Goal: Task Accomplishment & Management: Complete application form

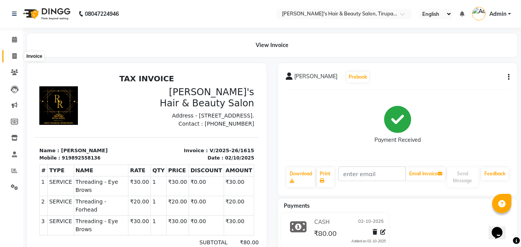
click at [14, 54] on icon at bounding box center [14, 56] width 4 height 6
select select "service"
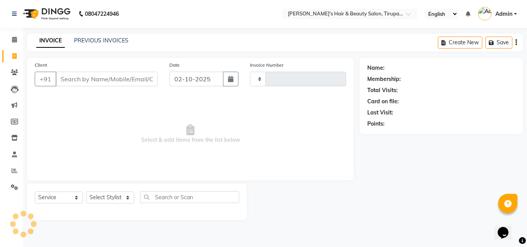
type input "1616"
select select "5401"
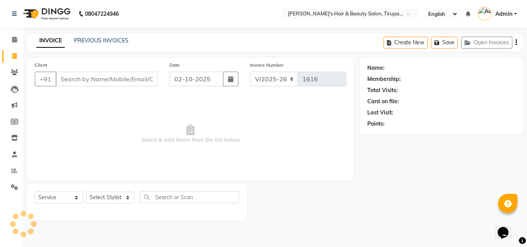
click at [74, 80] on input "Client" at bounding box center [107, 79] width 102 height 15
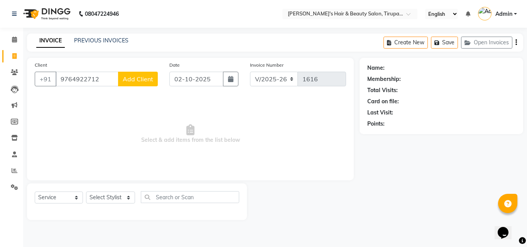
type input "9764922712"
click at [125, 80] on span "Add Client" at bounding box center [138, 79] width 30 height 8
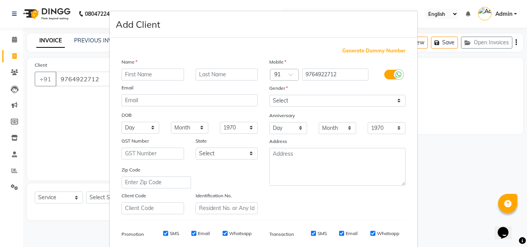
click at [151, 75] on input "text" at bounding box center [153, 75] width 63 height 12
type input "[PERSON_NAME]"
click at [198, 73] on input "text" at bounding box center [227, 75] width 63 height 12
type input "patil"
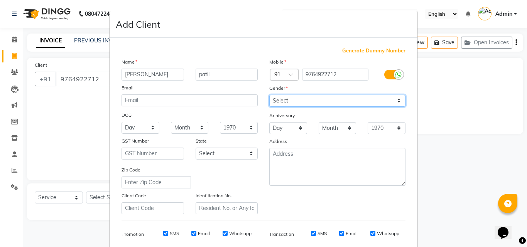
click at [292, 100] on select "Select [DEMOGRAPHIC_DATA] [DEMOGRAPHIC_DATA] Other Prefer Not To Say" at bounding box center [337, 101] width 136 height 12
select select "[DEMOGRAPHIC_DATA]"
click at [269, 95] on select "Select [DEMOGRAPHIC_DATA] [DEMOGRAPHIC_DATA] Other Prefer Not To Say" at bounding box center [337, 101] width 136 height 12
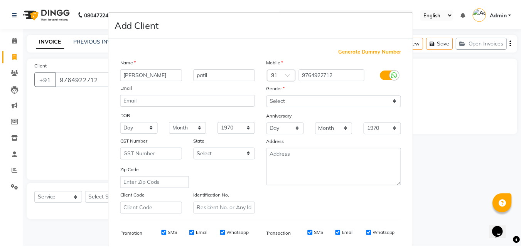
scroll to position [109, 0]
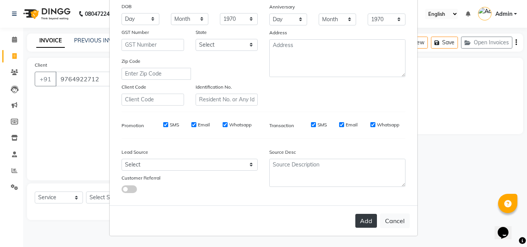
click at [366, 218] on button "Add" at bounding box center [366, 221] width 22 height 14
select select
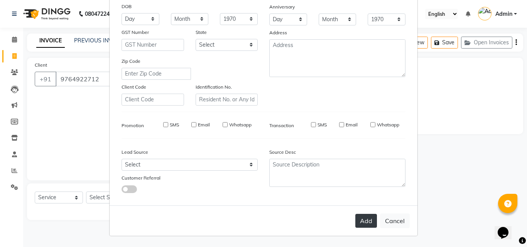
select select
checkbox input "false"
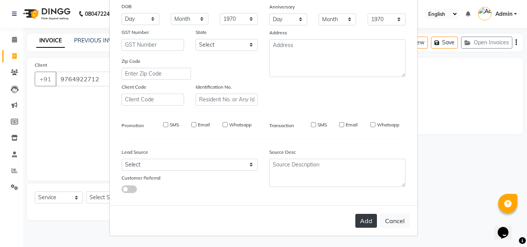
checkbox input "false"
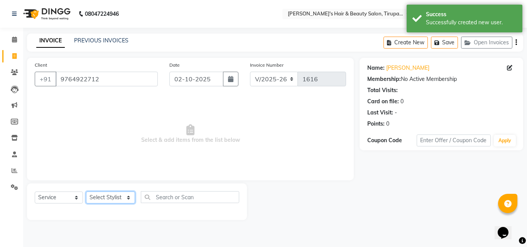
click at [107, 198] on select "Select Stylist [PERSON_NAME] [PERSON_NAME] Kajal [PERSON_NAME] [PERSON_NAME] [P…" at bounding box center [110, 198] width 49 height 12
select select "35988"
click at [86, 192] on select "Select Stylist [PERSON_NAME] [PERSON_NAME] Kajal [PERSON_NAME] [PERSON_NAME] [P…" at bounding box center [110, 198] width 49 height 12
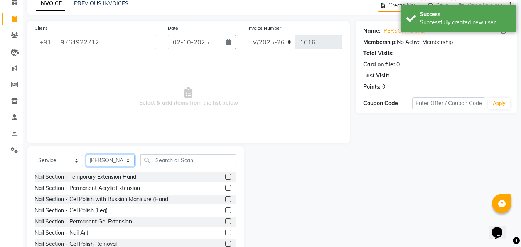
scroll to position [62, 0]
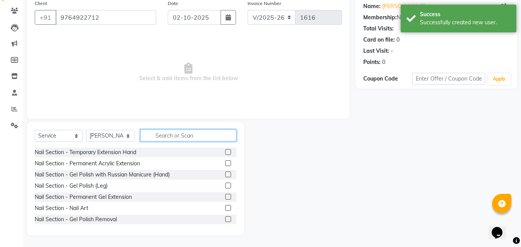
click at [153, 135] on input "text" at bounding box center [188, 136] width 96 height 12
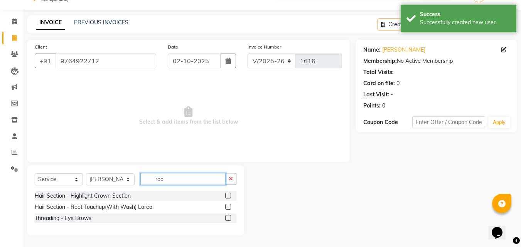
scroll to position [0, 0]
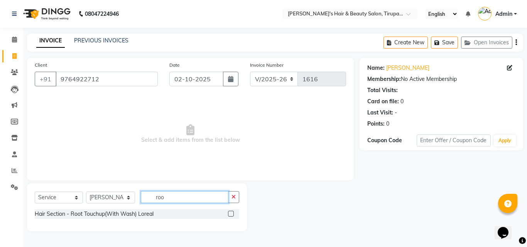
type input "roo"
click at [230, 213] on label at bounding box center [231, 214] width 6 height 6
click at [230, 213] on input "checkbox" at bounding box center [230, 214] width 5 height 5
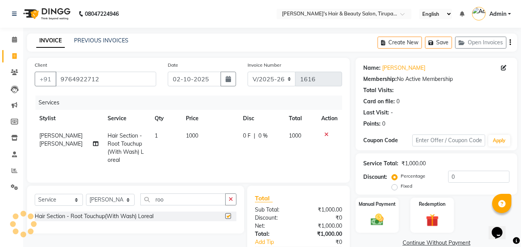
checkbox input "false"
click at [174, 206] on input "roo" at bounding box center [182, 200] width 85 height 12
type input "r"
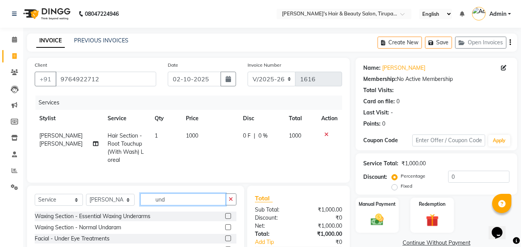
type input "und"
click at [230, 219] on label at bounding box center [228, 216] width 6 height 6
click at [230, 219] on input "checkbox" at bounding box center [227, 216] width 5 height 5
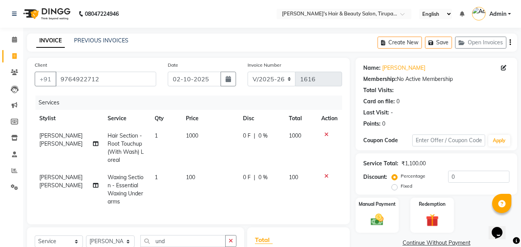
checkbox input "false"
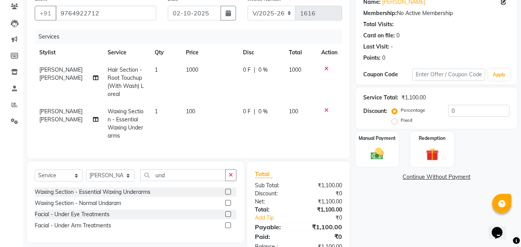
scroll to position [95, 0]
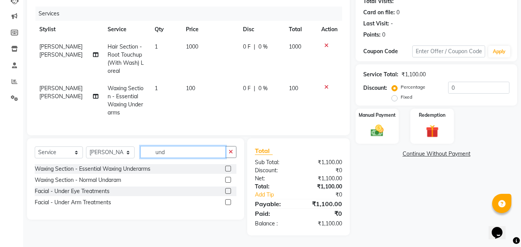
click at [173, 154] on input "und" at bounding box center [182, 152] width 85 height 12
type input "u"
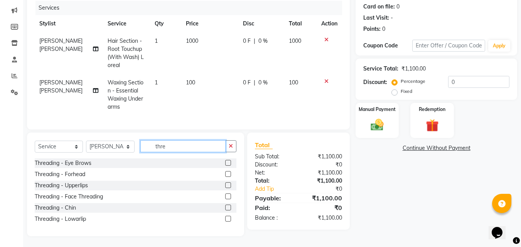
type input "thre"
click at [228, 166] on label at bounding box center [228, 163] width 6 height 6
click at [228, 166] on input "checkbox" at bounding box center [227, 163] width 5 height 5
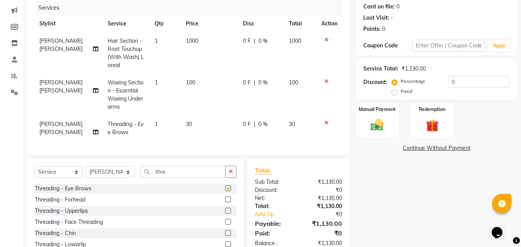
checkbox input "false"
click at [228, 203] on label at bounding box center [228, 200] width 6 height 6
click at [228, 203] on input "checkbox" at bounding box center [227, 200] width 5 height 5
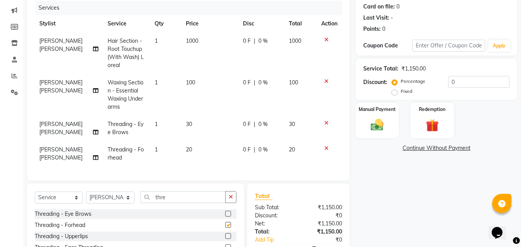
checkbox input "false"
click at [227, 239] on label at bounding box center [228, 236] width 6 height 6
click at [227, 239] on input "checkbox" at bounding box center [227, 236] width 5 height 5
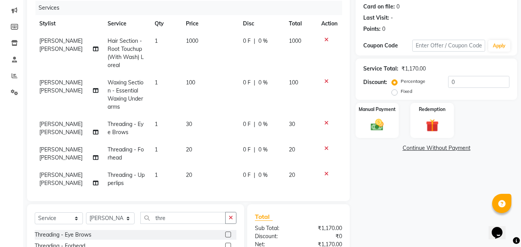
checkbox input "false"
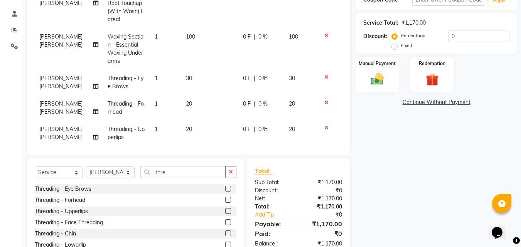
scroll to position [167, 0]
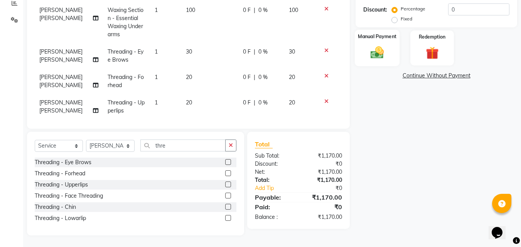
click at [381, 55] on img at bounding box center [378, 52] width 22 height 15
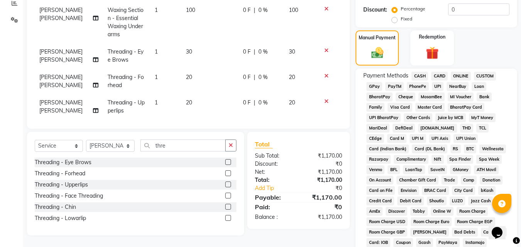
click at [374, 85] on span "GPay" at bounding box center [375, 86] width 16 height 9
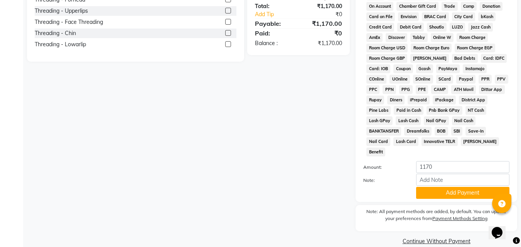
scroll to position [343, 0]
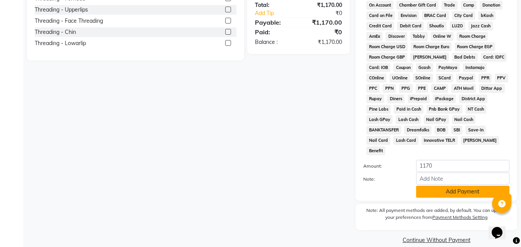
click at [465, 186] on button "Add Payment" at bounding box center [462, 192] width 93 height 12
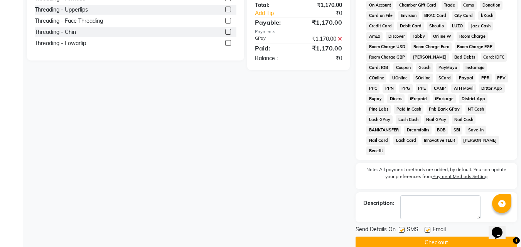
click at [435, 237] on button "Checkout" at bounding box center [437, 243] width 162 height 12
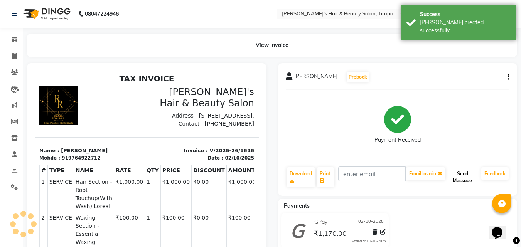
click at [462, 172] on button "Send Message" at bounding box center [462, 177] width 31 height 20
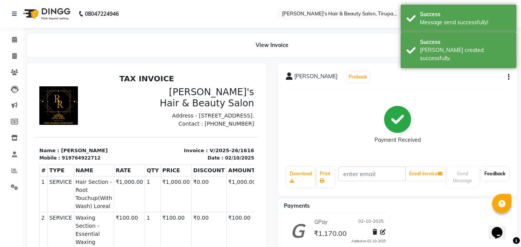
click at [491, 171] on link "Feedback" at bounding box center [495, 173] width 27 height 13
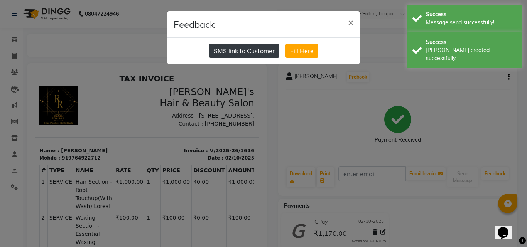
click at [252, 52] on button "SMS link to Customer" at bounding box center [244, 51] width 70 height 14
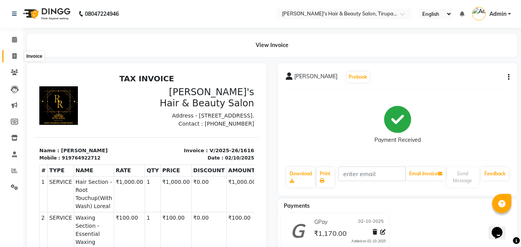
click at [14, 55] on icon at bounding box center [14, 56] width 4 height 6
select select "5401"
select select "service"
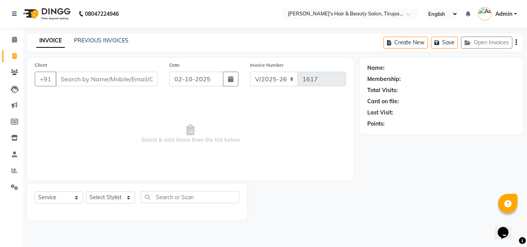
click at [92, 80] on input "Client" at bounding box center [107, 79] width 102 height 15
type input "0"
type input "j"
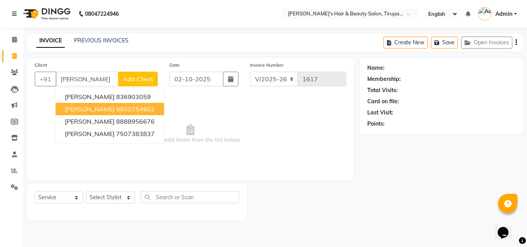
click at [97, 109] on span "[PERSON_NAME]" at bounding box center [90, 109] width 50 height 8
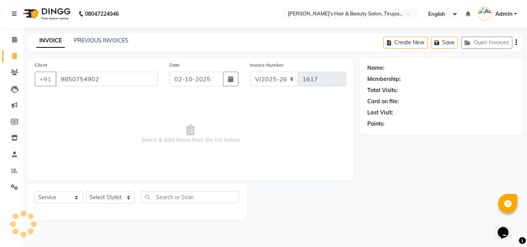
type input "9850754902"
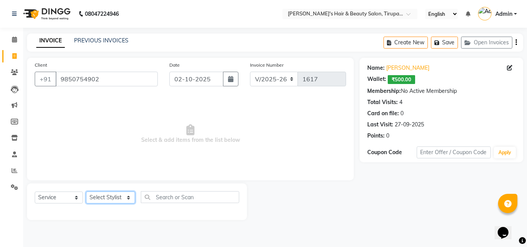
click at [120, 200] on select "Select Stylist [PERSON_NAME] [PERSON_NAME] Kajal [PERSON_NAME] [PERSON_NAME] [P…" at bounding box center [110, 198] width 49 height 12
select select "35988"
click at [86, 192] on select "Select Stylist [PERSON_NAME] [PERSON_NAME] Kajal [PERSON_NAME] [PERSON_NAME] [P…" at bounding box center [110, 198] width 49 height 12
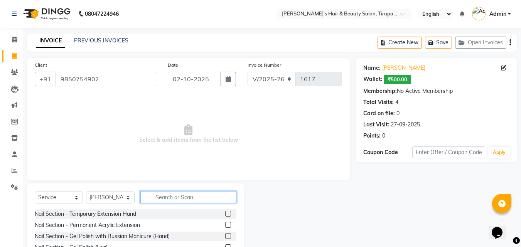
click at [159, 197] on input "text" at bounding box center [188, 197] width 96 height 12
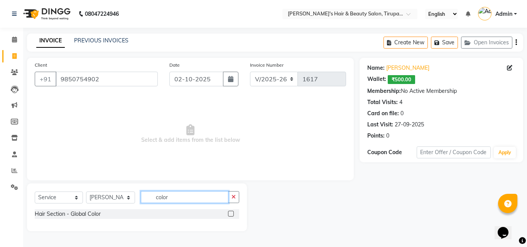
type input "color"
click at [233, 213] on label at bounding box center [231, 214] width 6 height 6
click at [233, 213] on input "checkbox" at bounding box center [230, 214] width 5 height 5
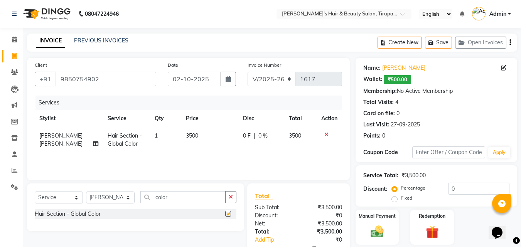
checkbox input "false"
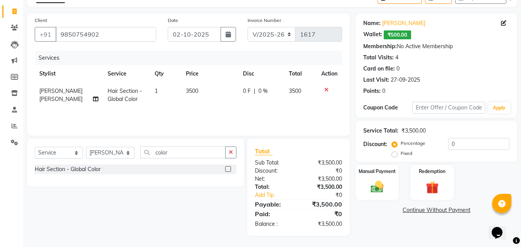
scroll to position [45, 0]
click at [184, 147] on input "color" at bounding box center [182, 152] width 85 height 12
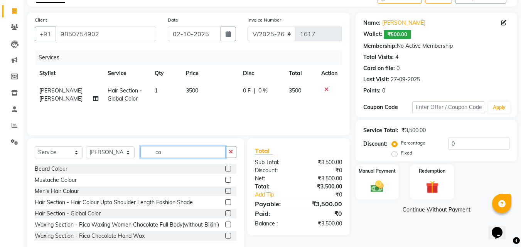
type input "c"
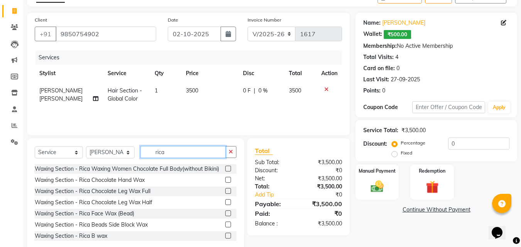
type input "rica"
click at [225, 183] on label at bounding box center [228, 180] width 6 height 6
click at [225, 183] on input "checkbox" at bounding box center [227, 180] width 5 height 5
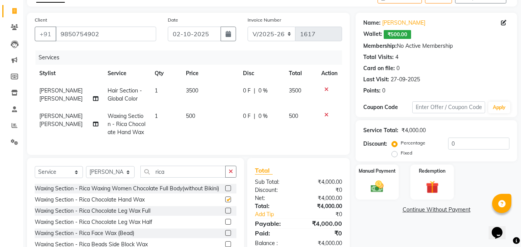
checkbox input "false"
click at [225, 225] on label at bounding box center [228, 222] width 6 height 6
click at [225, 225] on input "checkbox" at bounding box center [227, 222] width 5 height 5
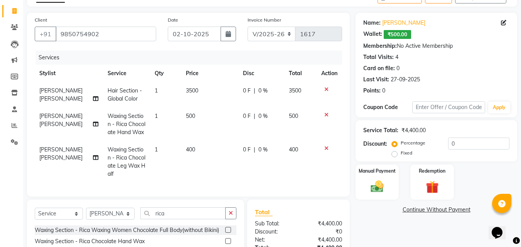
checkbox input "false"
click at [187, 90] on span "3500" at bounding box center [192, 90] width 12 height 7
select select "35988"
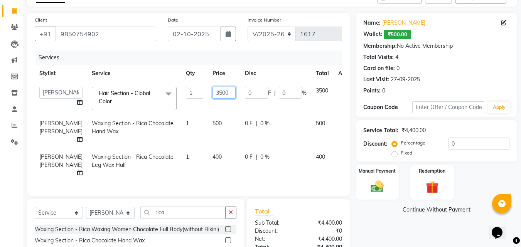
click at [217, 91] on input "3500" at bounding box center [224, 93] width 23 height 12
type input "3"
type input "5000"
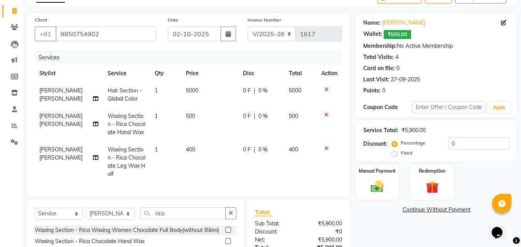
click at [213, 181] on td "400" at bounding box center [209, 162] width 57 height 42
select select "35988"
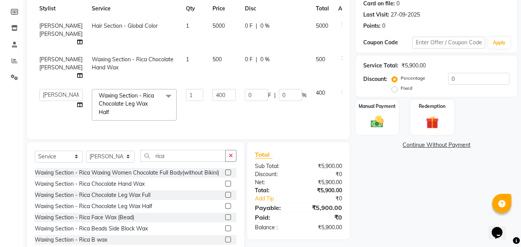
scroll to position [136, 0]
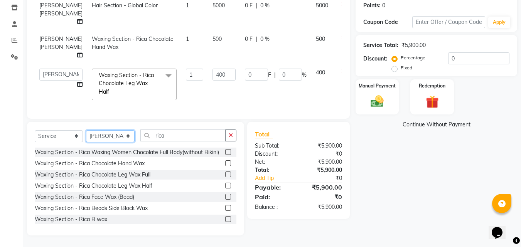
click at [129, 139] on select "Select Stylist [PERSON_NAME] [PERSON_NAME] Kajal [PERSON_NAME] [PERSON_NAME] [P…" at bounding box center [110, 136] width 49 height 12
click at [78, 139] on select "Select Service Product Membership Package Voucher Prepaid Gift Card" at bounding box center [59, 136] width 48 height 12
select select "product"
click at [35, 142] on select "Select Service Product Membership Package Voucher Prepaid Gift Card" at bounding box center [59, 136] width 48 height 12
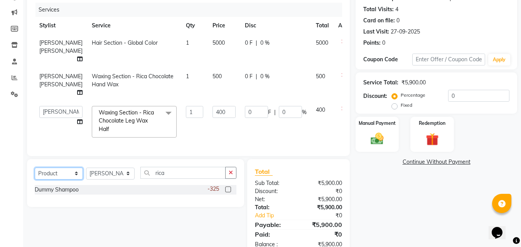
scroll to position [89, 0]
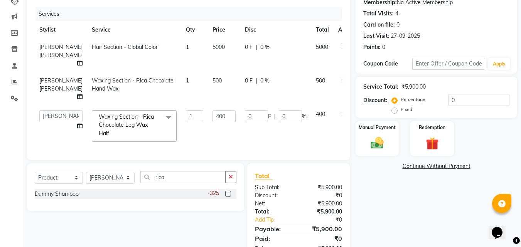
click at [228, 197] on label at bounding box center [228, 194] width 6 height 6
click at [228, 197] on input "checkbox" at bounding box center [227, 194] width 5 height 5
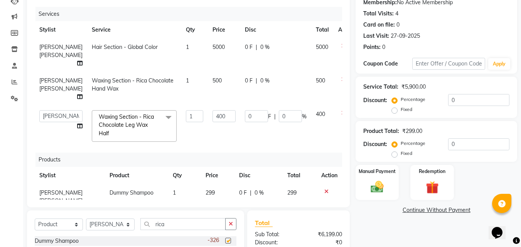
checkbox input "false"
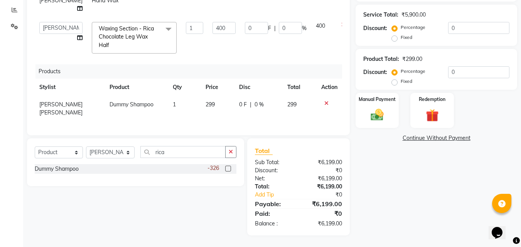
scroll to position [22, 0]
click at [374, 115] on img at bounding box center [378, 115] width 22 height 15
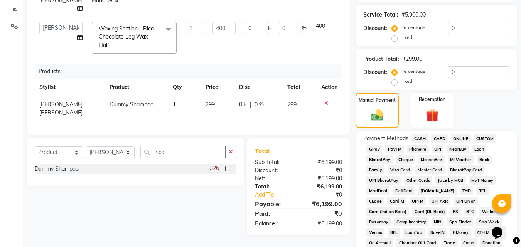
click at [420, 139] on span "CASH" at bounding box center [420, 138] width 17 height 9
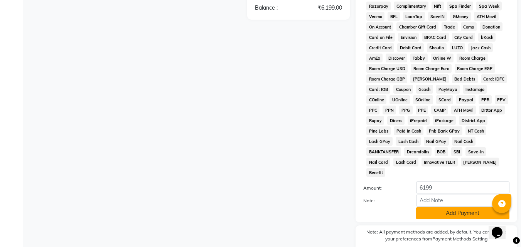
click at [453, 208] on button "Add Payment" at bounding box center [462, 214] width 93 height 12
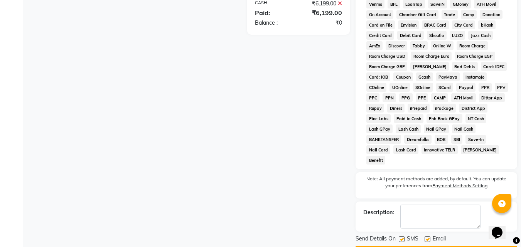
scroll to position [401, 0]
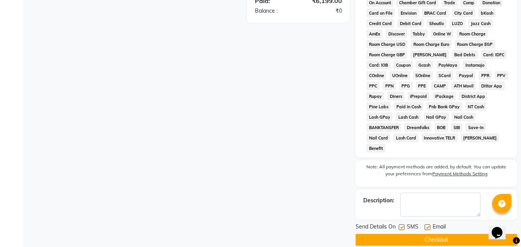
click at [441, 234] on button "Checkout" at bounding box center [437, 240] width 162 height 12
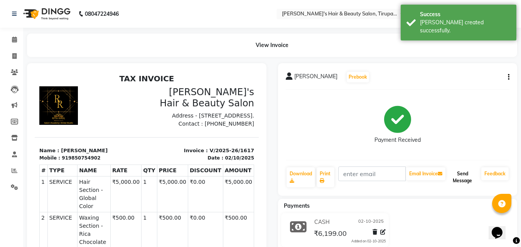
click at [465, 179] on button "Send Message" at bounding box center [462, 177] width 31 height 20
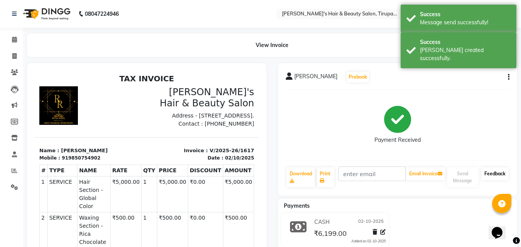
click at [497, 173] on link "Feedback" at bounding box center [495, 173] width 27 height 13
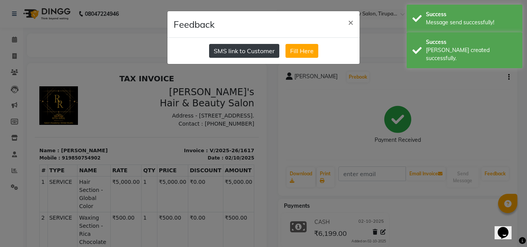
click at [256, 50] on button "SMS link to Customer" at bounding box center [244, 51] width 70 height 14
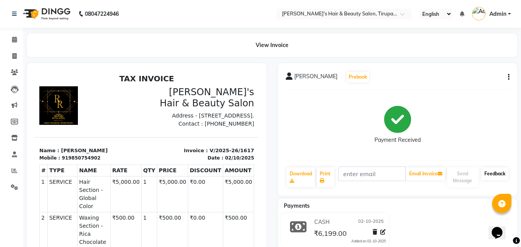
click at [503, 174] on link "Feedback" at bounding box center [495, 173] width 27 height 13
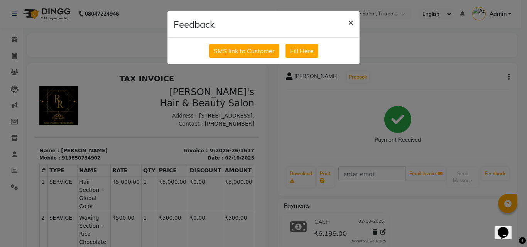
click at [349, 22] on span "×" at bounding box center [350, 22] width 5 height 12
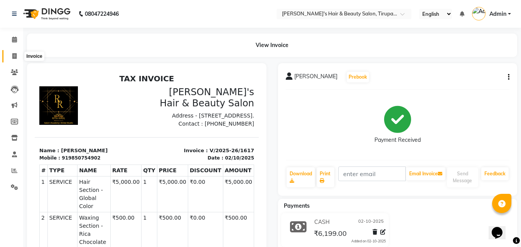
click at [14, 59] on icon at bounding box center [14, 56] width 4 height 6
select select "5401"
select select "service"
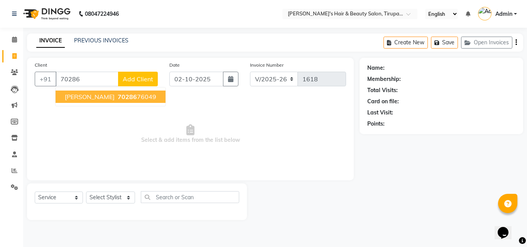
click at [118, 94] on span "70286" at bounding box center [127, 97] width 19 height 8
type input "7028676049"
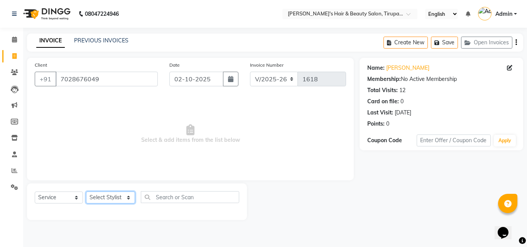
click at [132, 199] on select "Select Stylist [PERSON_NAME] [PERSON_NAME] Kajal [PERSON_NAME] [PERSON_NAME] [P…" at bounding box center [110, 198] width 49 height 12
select select "36412"
click at [86, 192] on select "Select Stylist [PERSON_NAME] [PERSON_NAME] Kajal [PERSON_NAME] [PERSON_NAME] [P…" at bounding box center [110, 198] width 49 height 12
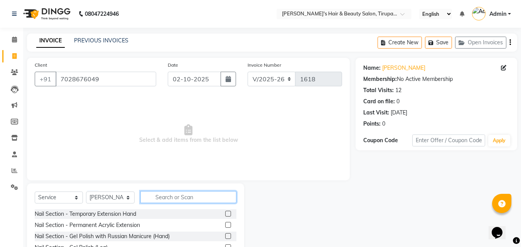
click at [174, 194] on input "text" at bounding box center [188, 197] width 96 height 12
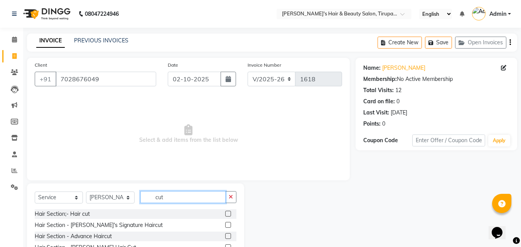
type input "cut"
click at [230, 215] on label at bounding box center [228, 214] width 6 height 6
click at [230, 215] on input "checkbox" at bounding box center [227, 214] width 5 height 5
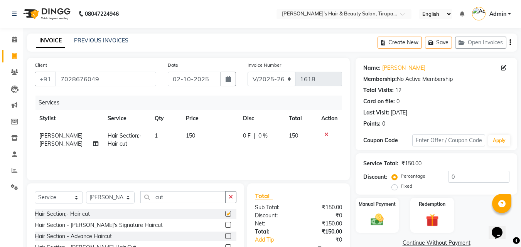
checkbox input "false"
click at [230, 236] on label at bounding box center [228, 236] width 6 height 6
click at [230, 236] on input "checkbox" at bounding box center [227, 236] width 5 height 5
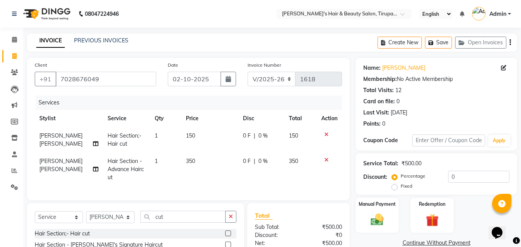
checkbox input "false"
click at [325, 135] on icon at bounding box center [327, 134] width 4 height 5
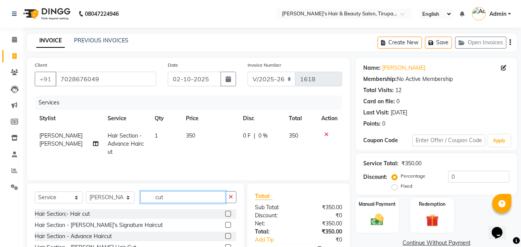
click at [196, 198] on input "cut" at bounding box center [182, 197] width 85 height 12
type input "c"
type input "thre"
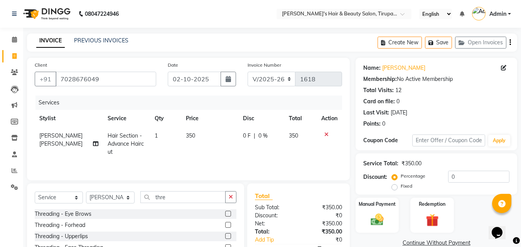
click at [229, 213] on label at bounding box center [228, 214] width 6 height 6
click at [229, 213] on input "checkbox" at bounding box center [227, 214] width 5 height 5
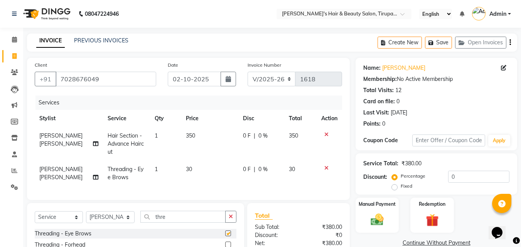
checkbox input "false"
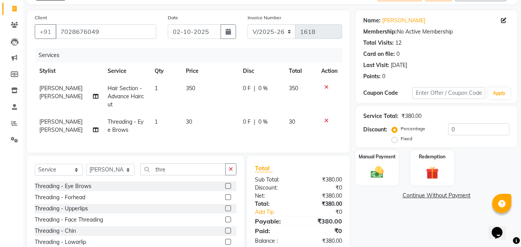
scroll to position [77, 0]
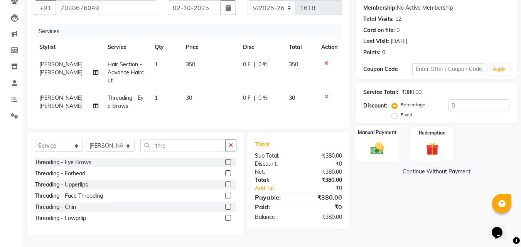
click at [375, 150] on img at bounding box center [378, 148] width 22 height 15
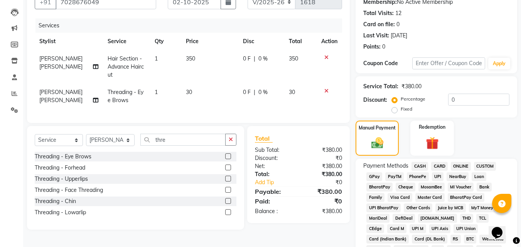
click at [377, 179] on span "GPay" at bounding box center [375, 177] width 16 height 9
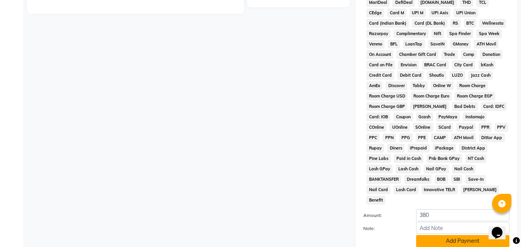
click at [477, 235] on button "Add Payment" at bounding box center [462, 241] width 93 height 12
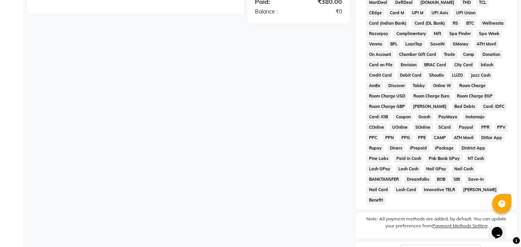
scroll to position [345, 0]
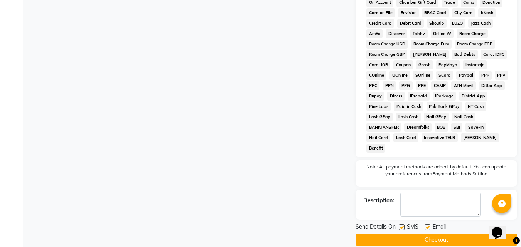
click at [423, 234] on button "Checkout" at bounding box center [437, 240] width 162 height 12
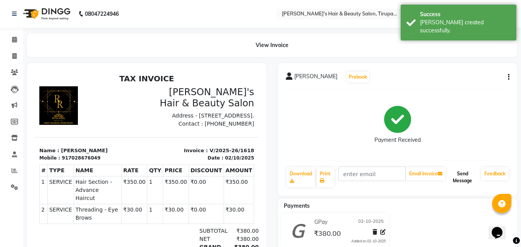
click at [456, 179] on button "Send Message" at bounding box center [462, 177] width 31 height 20
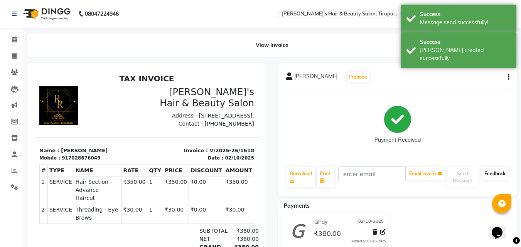
click at [490, 172] on link "Feedback" at bounding box center [495, 173] width 27 height 13
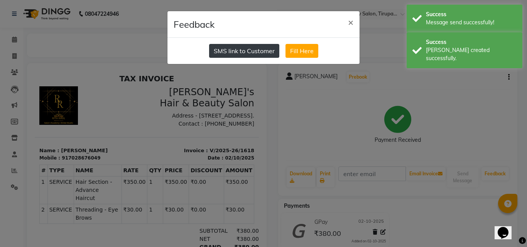
click at [264, 55] on button "SMS link to Customer" at bounding box center [244, 51] width 70 height 14
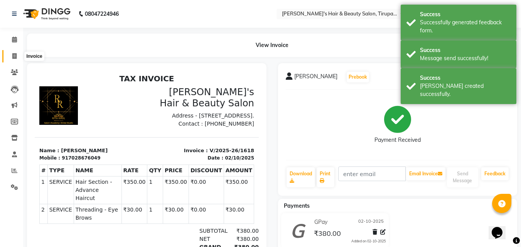
click at [17, 54] on icon at bounding box center [14, 56] width 4 height 6
select select "service"
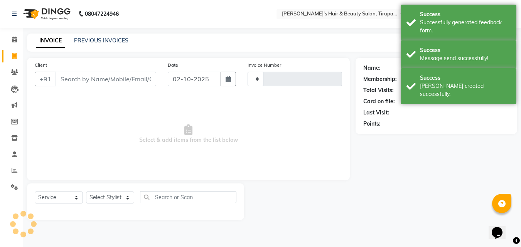
type input "1619"
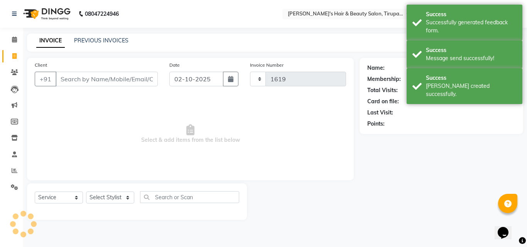
select select "5401"
